Goal: Navigation & Orientation: Go to known website

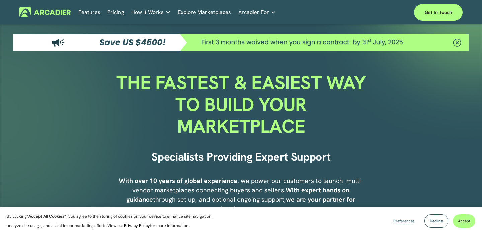
click at [401, 223] on span "Preferences" at bounding box center [403, 221] width 21 height 5
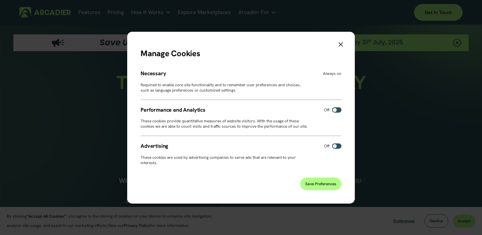
click at [316, 182] on span "Save Preferences" at bounding box center [320, 184] width 31 height 5
